Goal: Find specific page/section

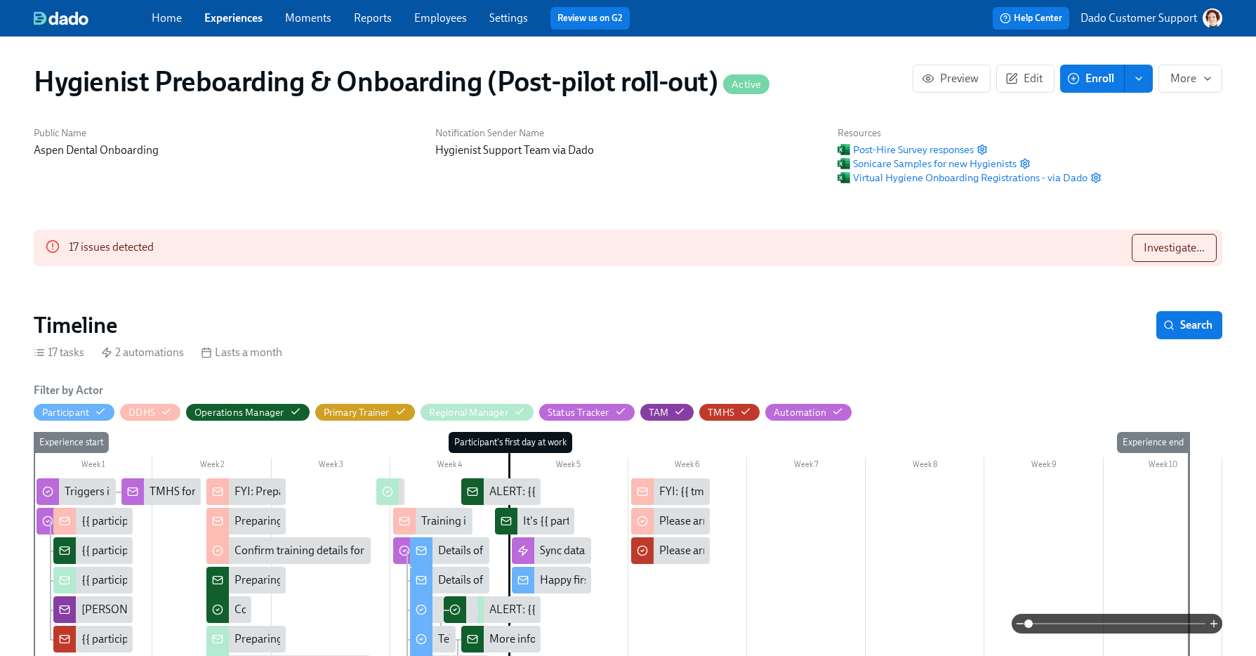
scroll to position [0, 22820]
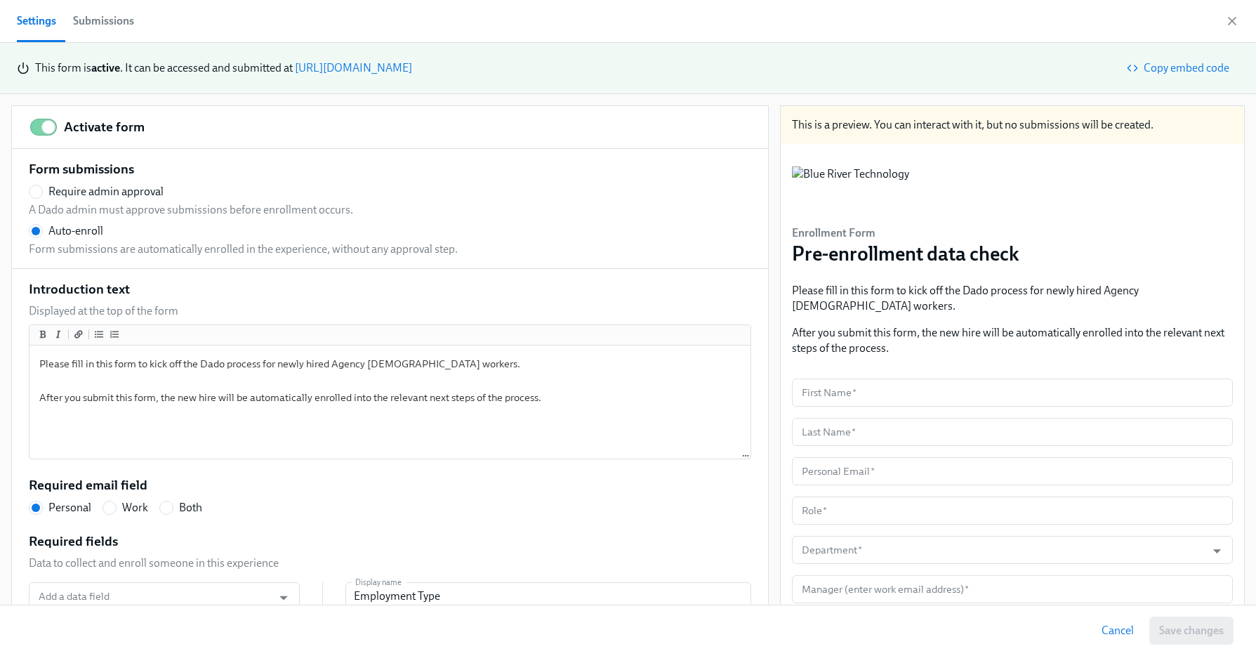
scroll to position [330, 0]
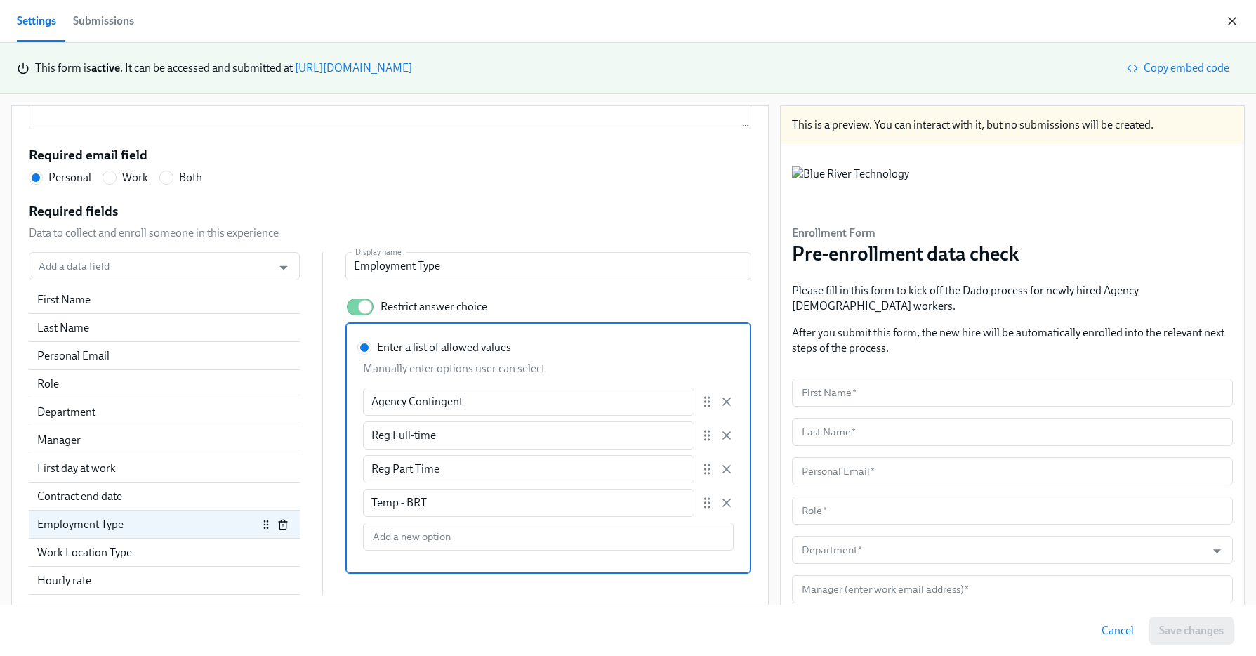
click at [1234, 20] on icon "button" at bounding box center [1232, 21] width 14 height 14
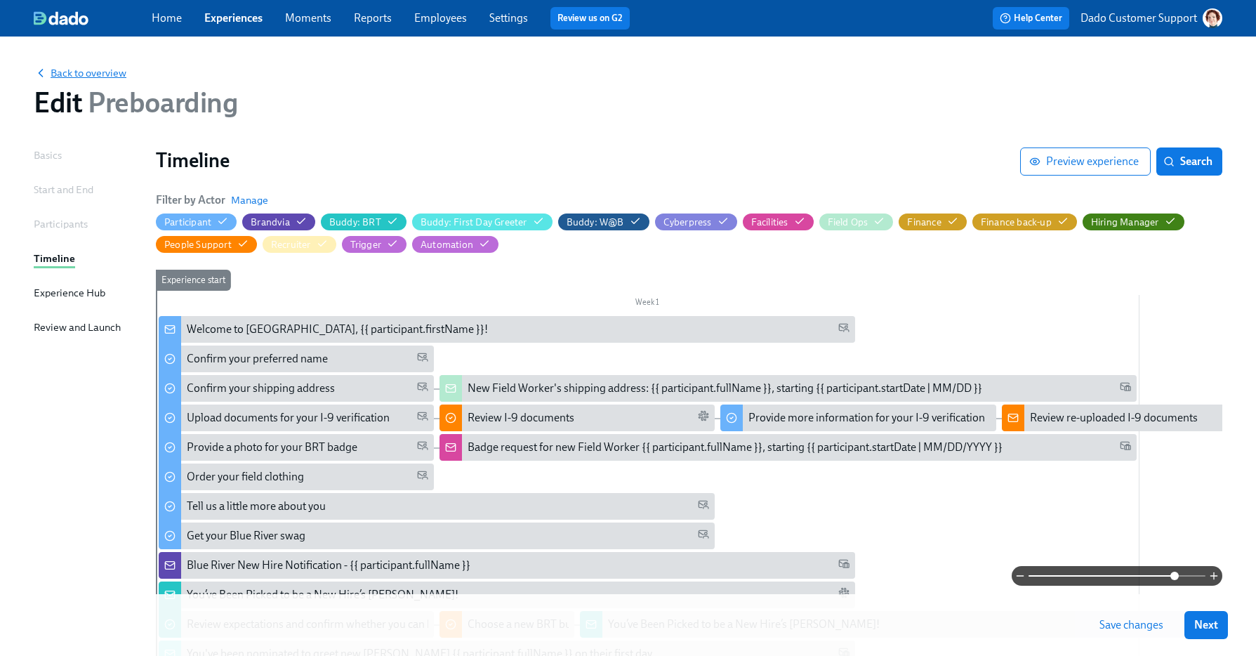
click at [92, 75] on span "Back to overview" at bounding box center [80, 73] width 93 height 14
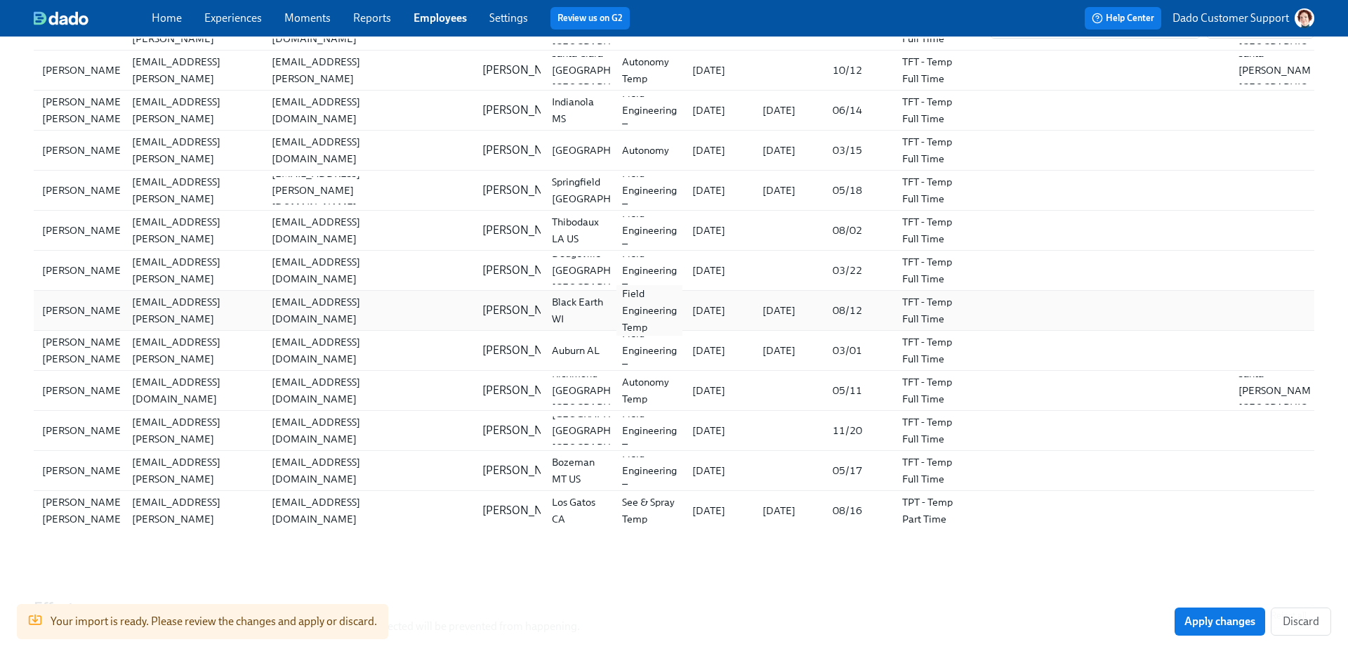
scroll to position [280, 0]
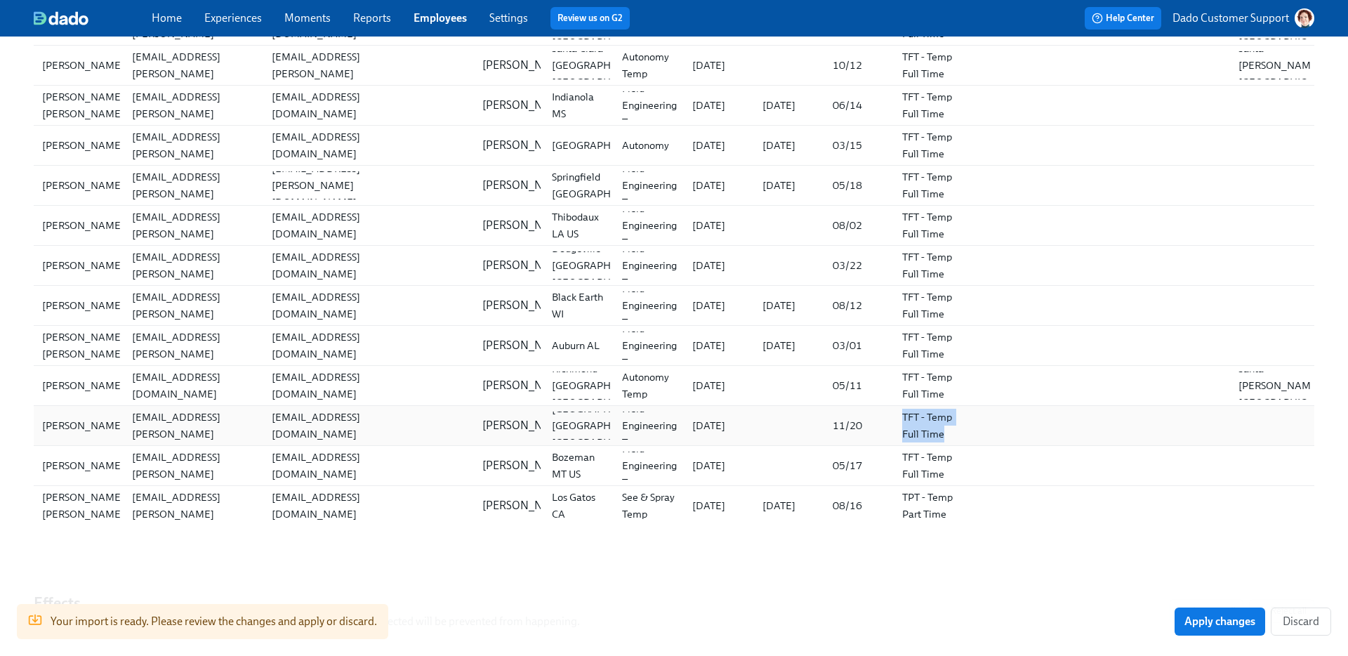
drag, startPoint x: 898, startPoint y: 417, endPoint x: 943, endPoint y: 434, distance: 48.6
click at [943, 434] on div "TFT - Temp Full Time" at bounding box center [935, 425] width 79 height 34
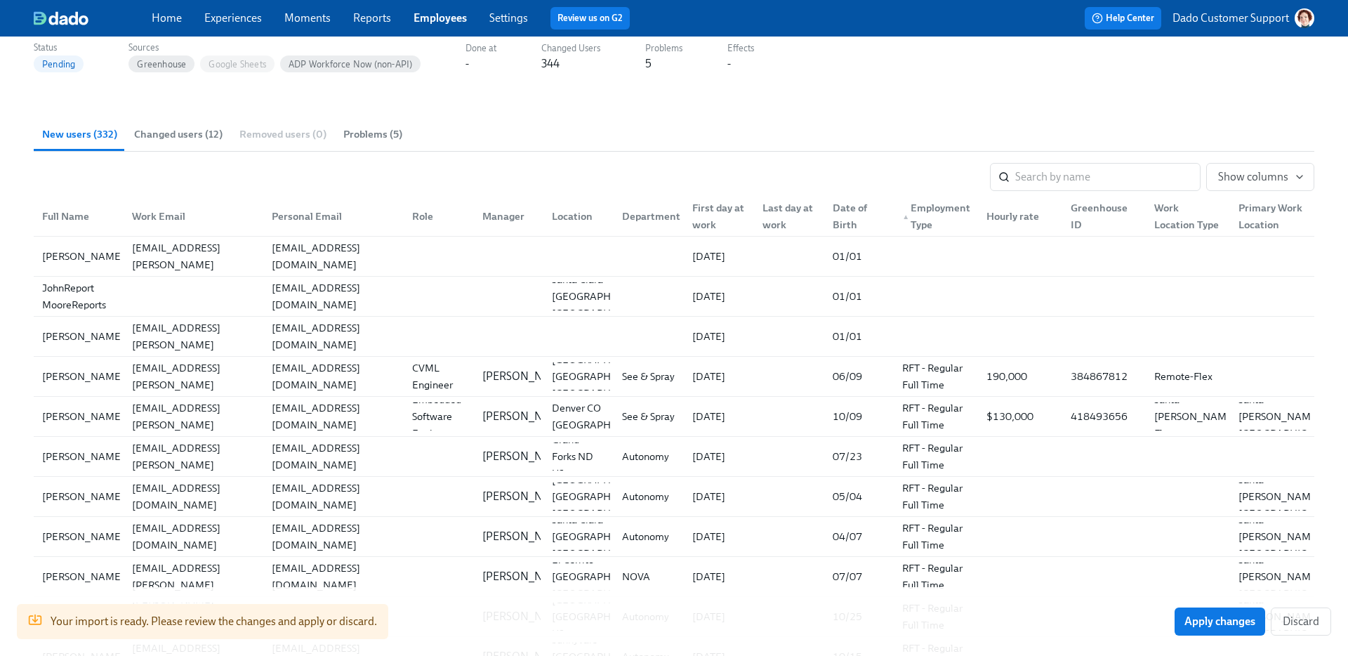
scroll to position [0, 0]
